Goal: Task Accomplishment & Management: Manage account settings

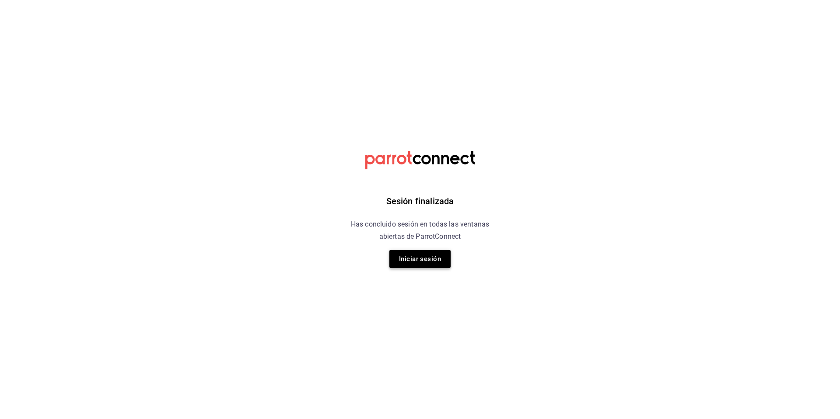
click at [411, 266] on button "Iniciar sesión" at bounding box center [419, 259] width 61 height 18
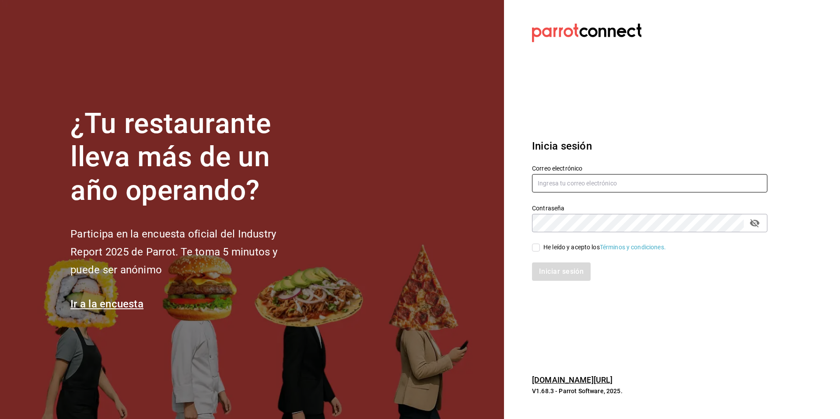
type input "[DOMAIN_NAME][EMAIL_ADDRESS][DOMAIN_NAME]"
click at [573, 240] on div "He leído y acepto los Términos y condiciones." at bounding box center [644, 242] width 246 height 20
click at [539, 248] on input "He leído y acepto los Términos y condiciones." at bounding box center [536, 248] width 8 height 8
checkbox input "true"
click at [558, 278] on button "Iniciar sesión" at bounding box center [561, 271] width 59 height 18
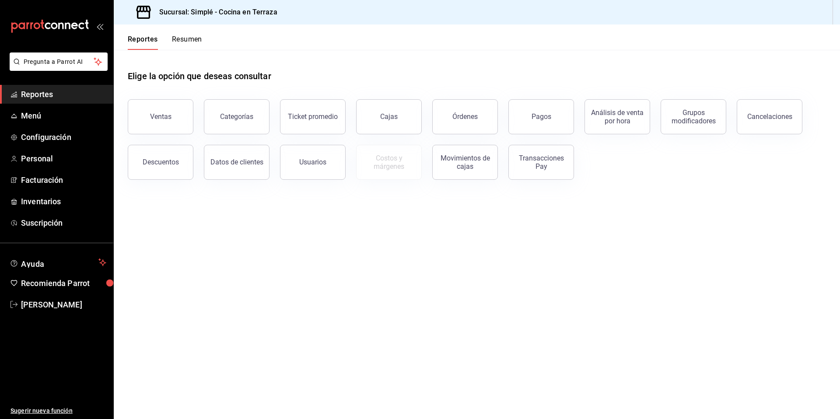
click at [498, 112] on div "Pagos" at bounding box center [536, 111] width 76 height 45
click at [481, 113] on button "Órdenes" at bounding box center [465, 116] width 66 height 35
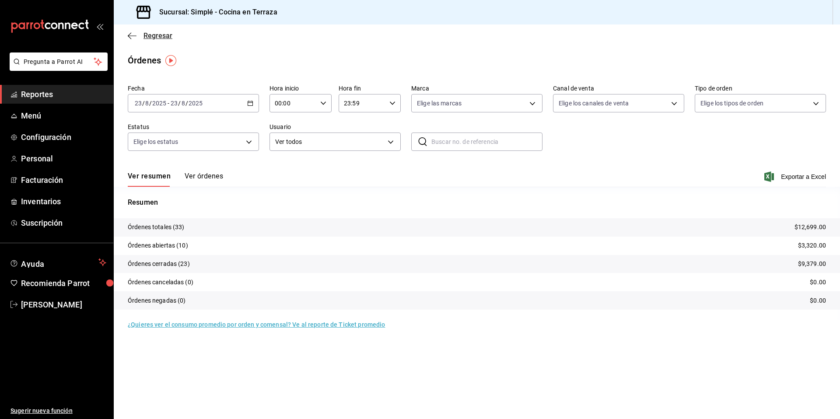
click at [139, 35] on span "Regresar" at bounding box center [150, 35] width 45 height 8
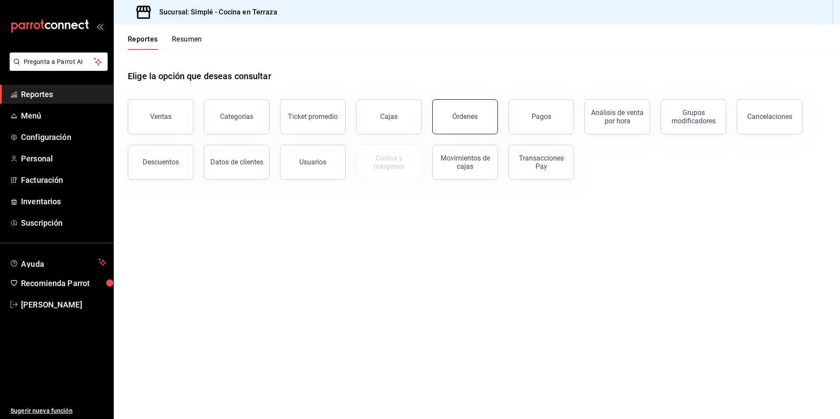
click at [483, 123] on button "Órdenes" at bounding box center [465, 116] width 66 height 35
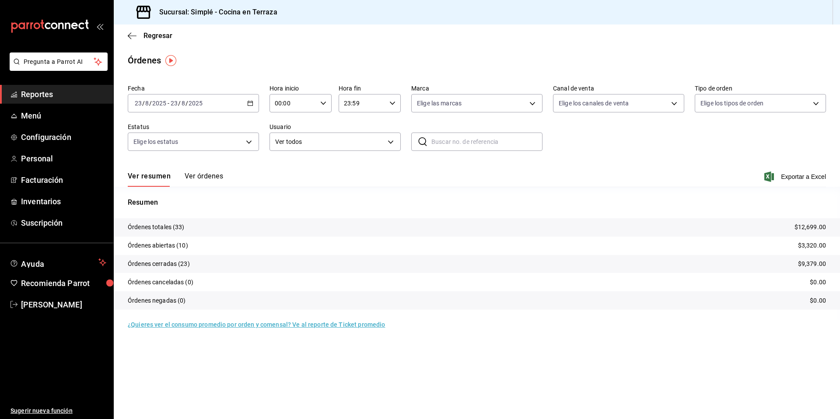
click at [249, 110] on div "2025-08-23 23 / 8 / 2025 - 2025-08-23 23 / 8 / 2025" at bounding box center [193, 103] width 131 height 18
click at [174, 189] on span "Mes actual" at bounding box center [169, 188] width 68 height 9
